Goal: Navigation & Orientation: Understand site structure

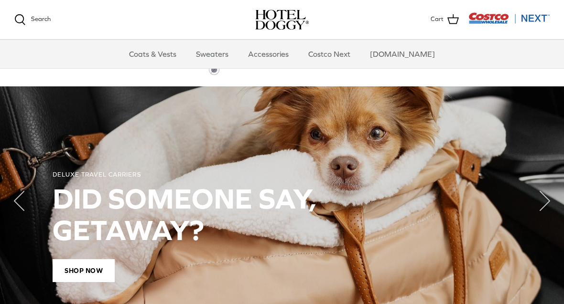
scroll to position [637, 0]
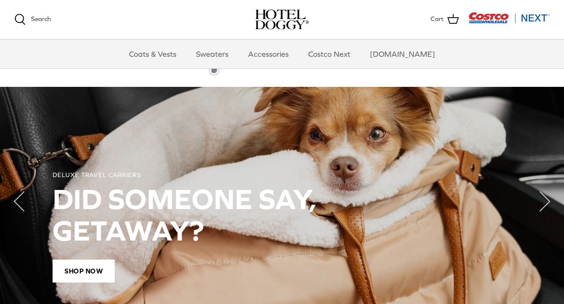
click at [221, 55] on link "Sweaters" at bounding box center [212, 54] width 50 height 29
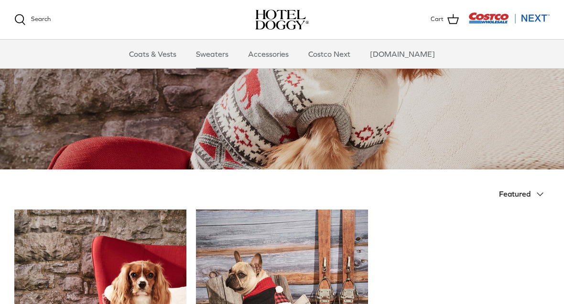
scroll to position [83, 0]
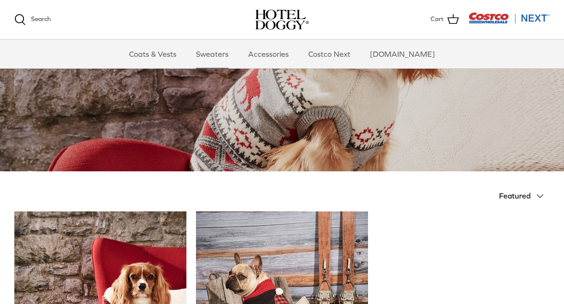
click at [164, 55] on link "Coats & Vests" at bounding box center [152, 54] width 65 height 29
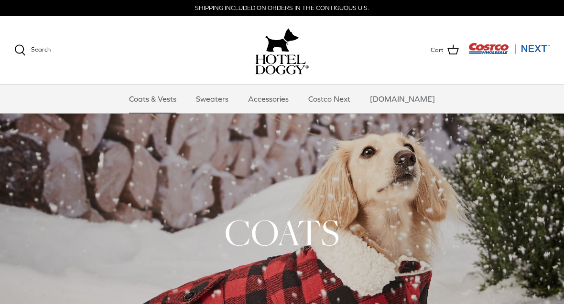
click at [281, 97] on link "Accessories" at bounding box center [268, 99] width 58 height 29
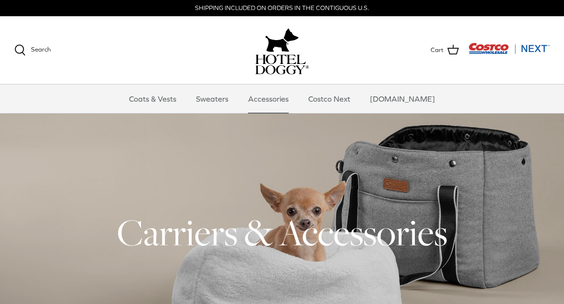
click at [345, 95] on link "Costco Next" at bounding box center [329, 99] width 59 height 29
